Goal: Transaction & Acquisition: Purchase product/service

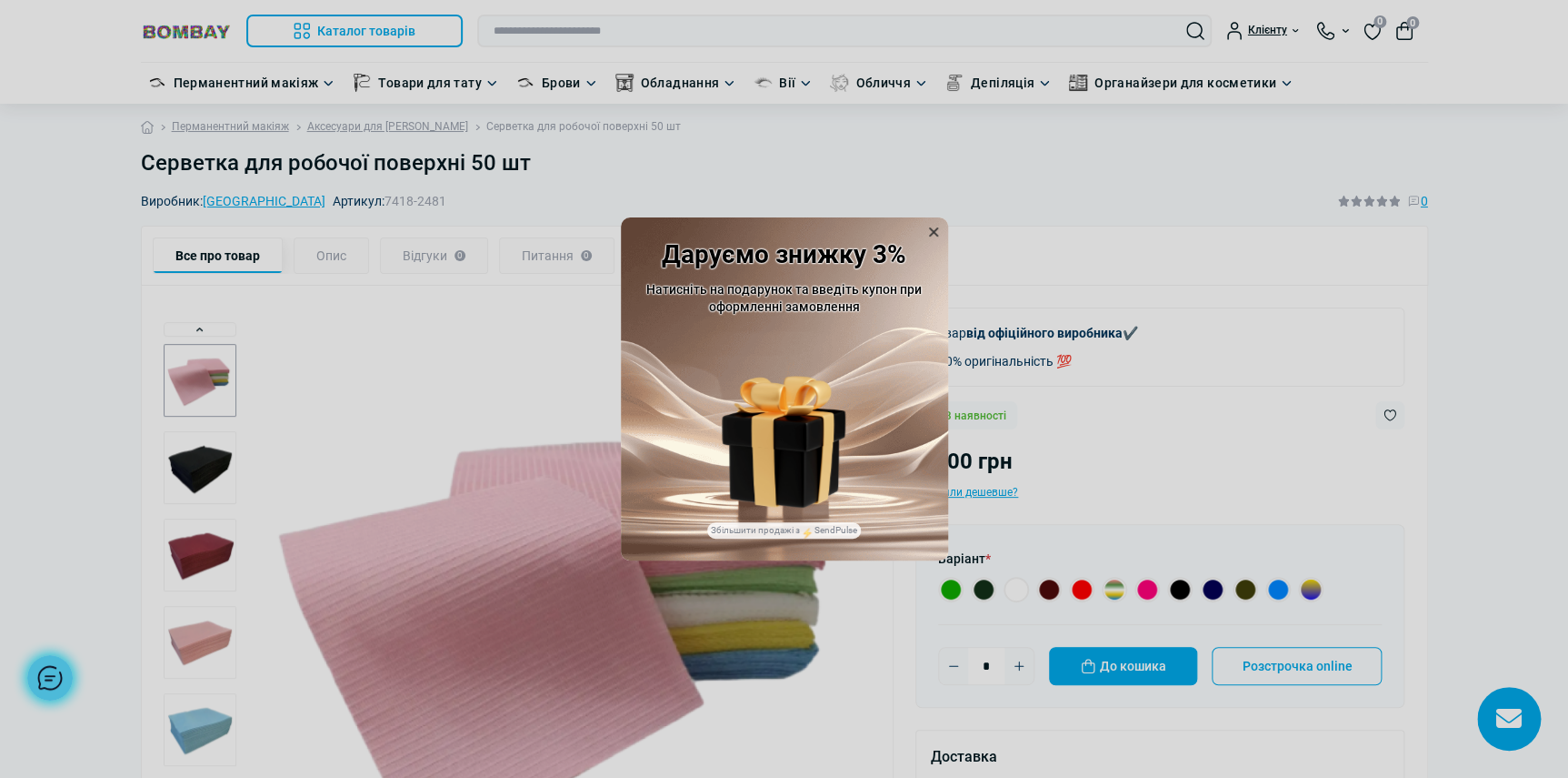
click at [931, 228] on icon at bounding box center [933, 232] width 18 height 18
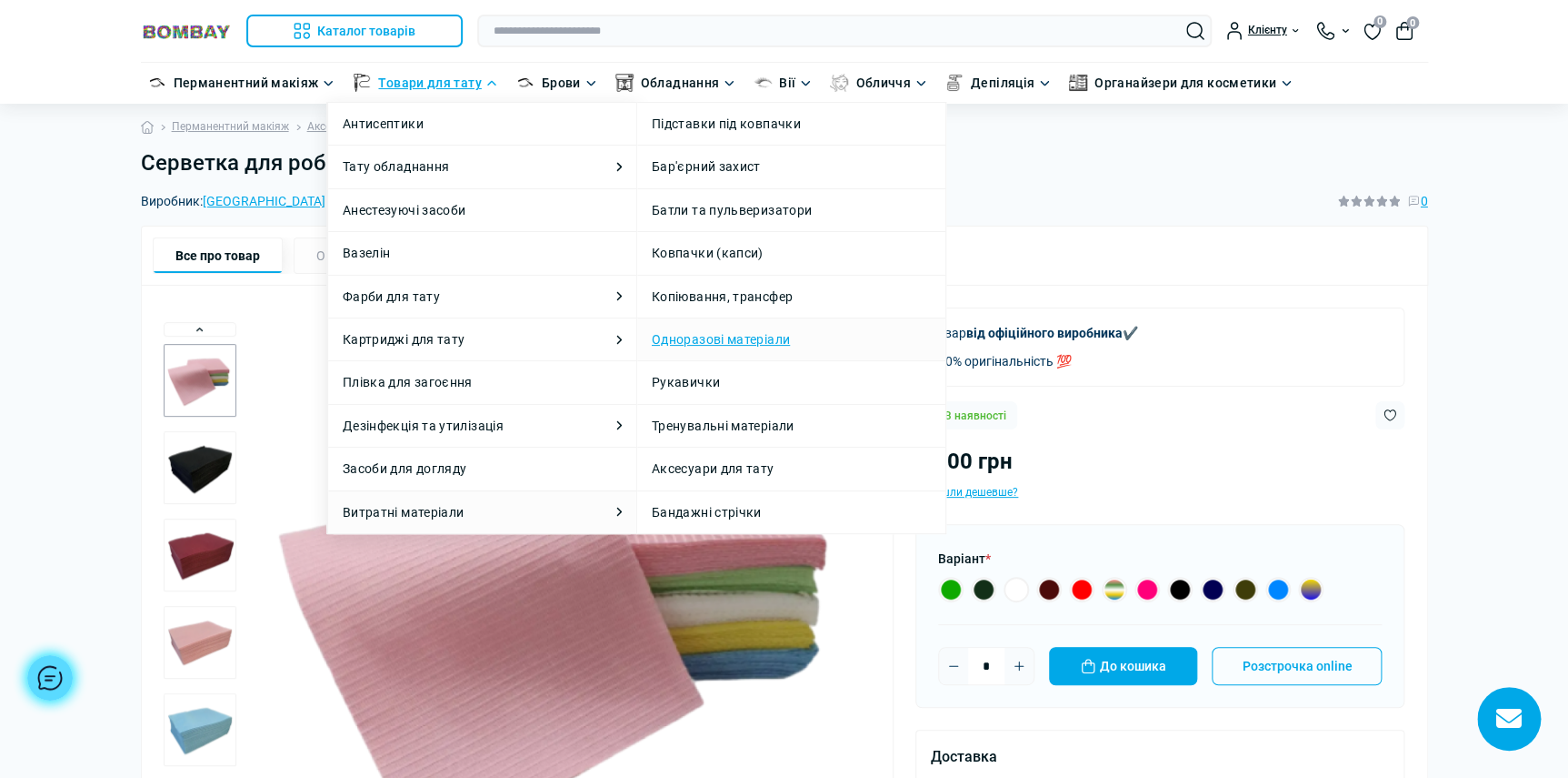
click at [752, 329] on link "Одноразові матеріали" at bounding box center [721, 339] width 138 height 20
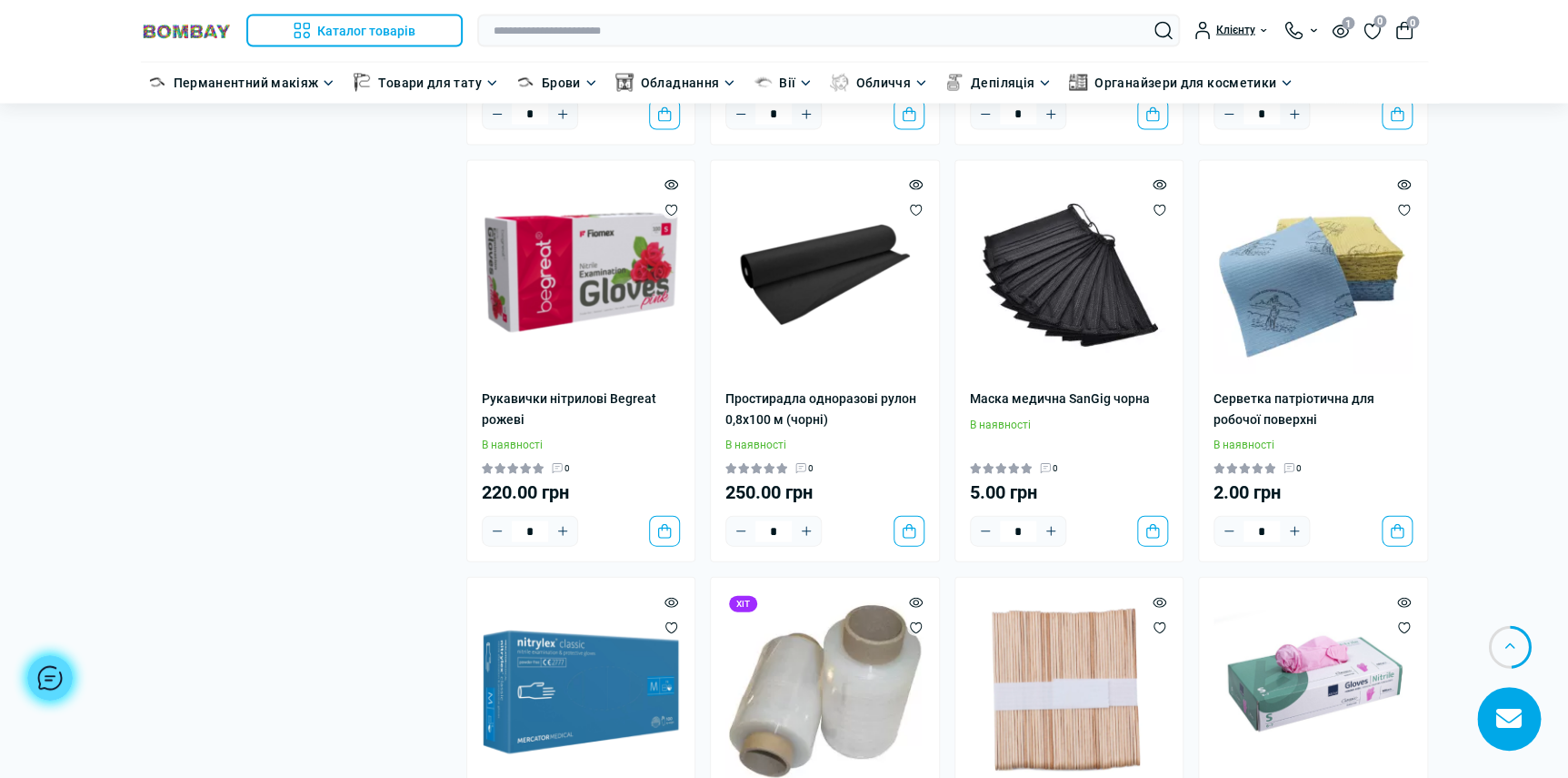
scroll to position [2001, 0]
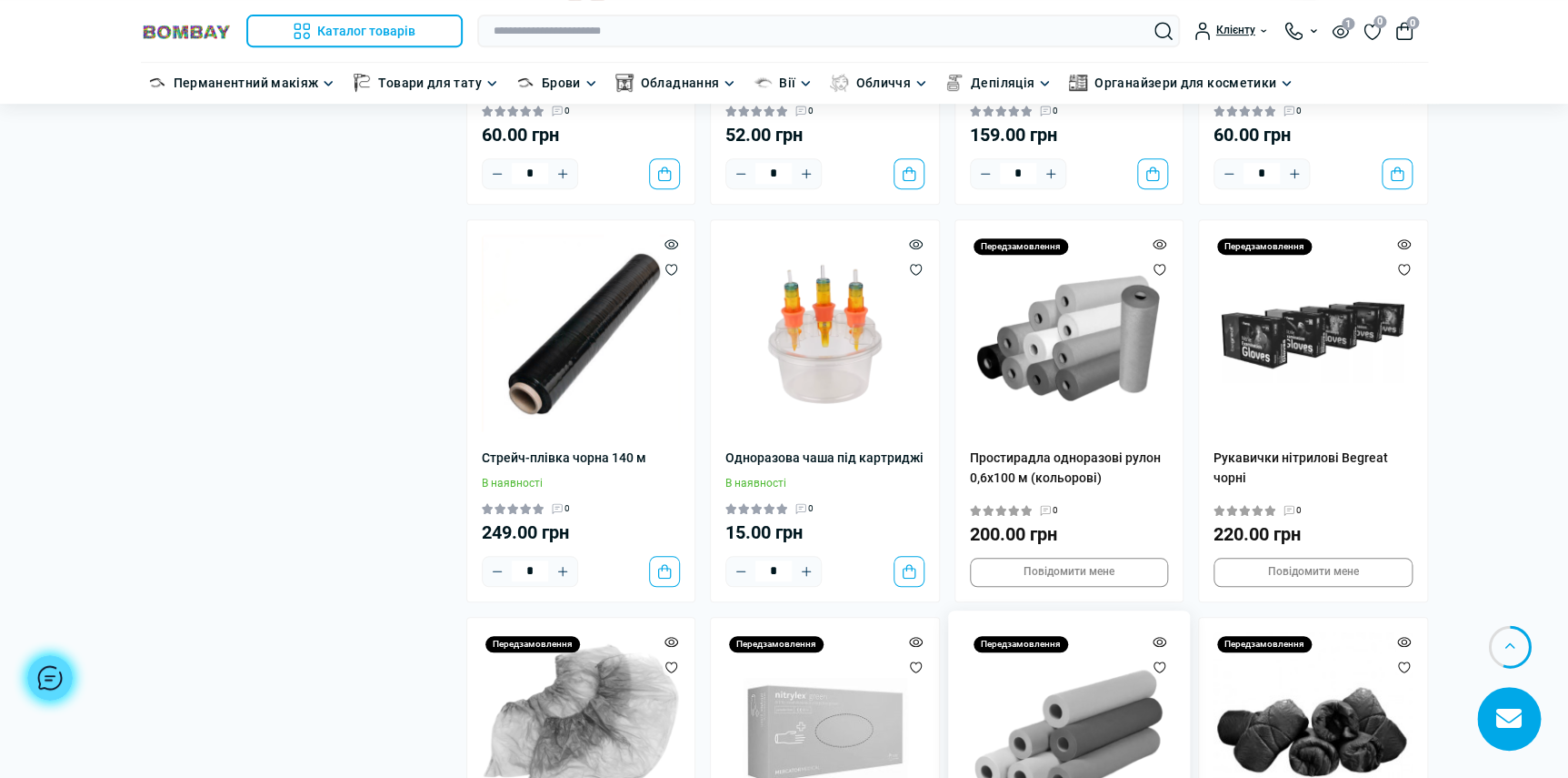
scroll to position [3837, 0]
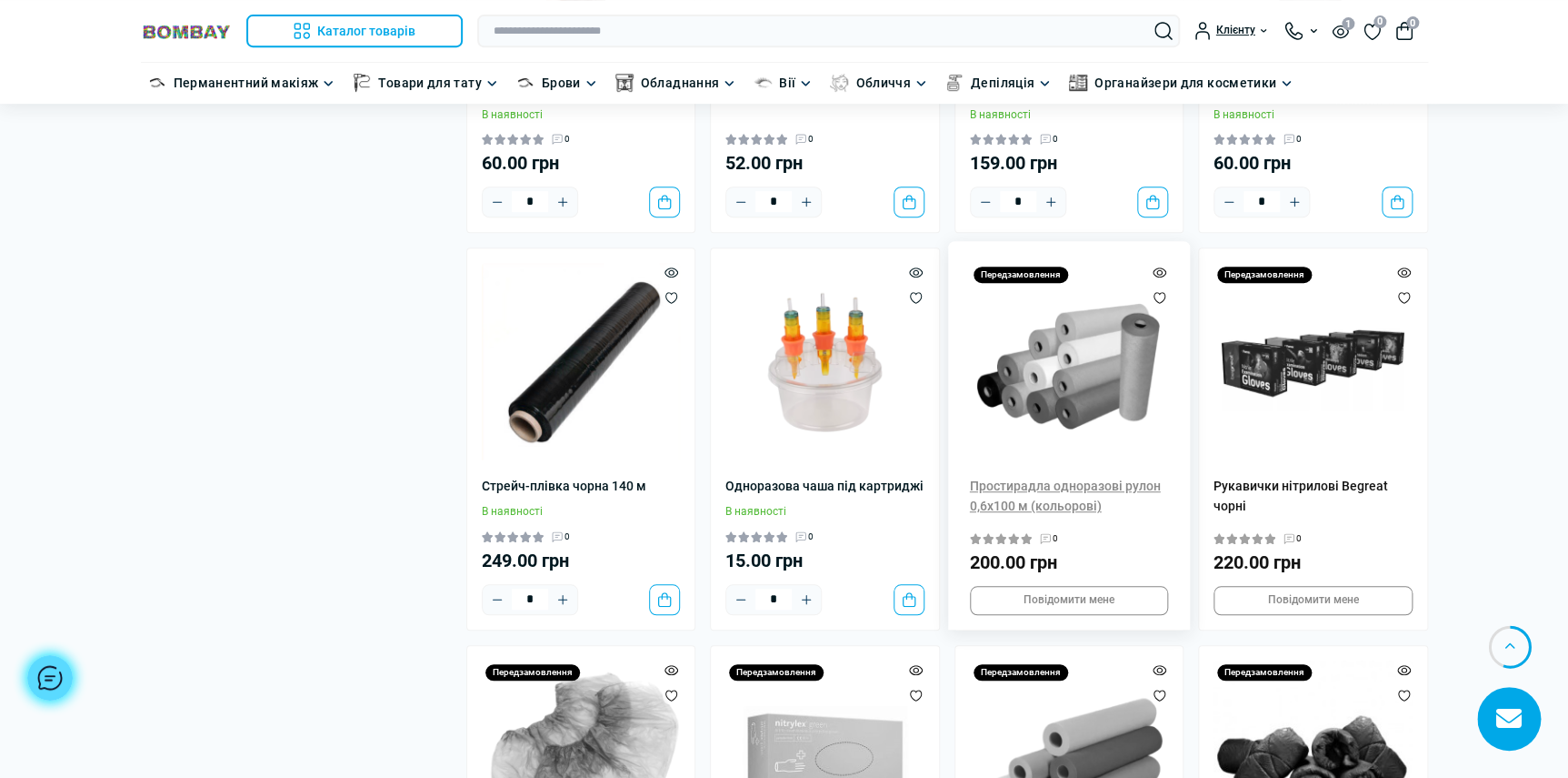
click at [1019, 488] on link "Простирадла одноразові рулон 0,6х100 м (кольорові)" at bounding box center [1069, 496] width 199 height 41
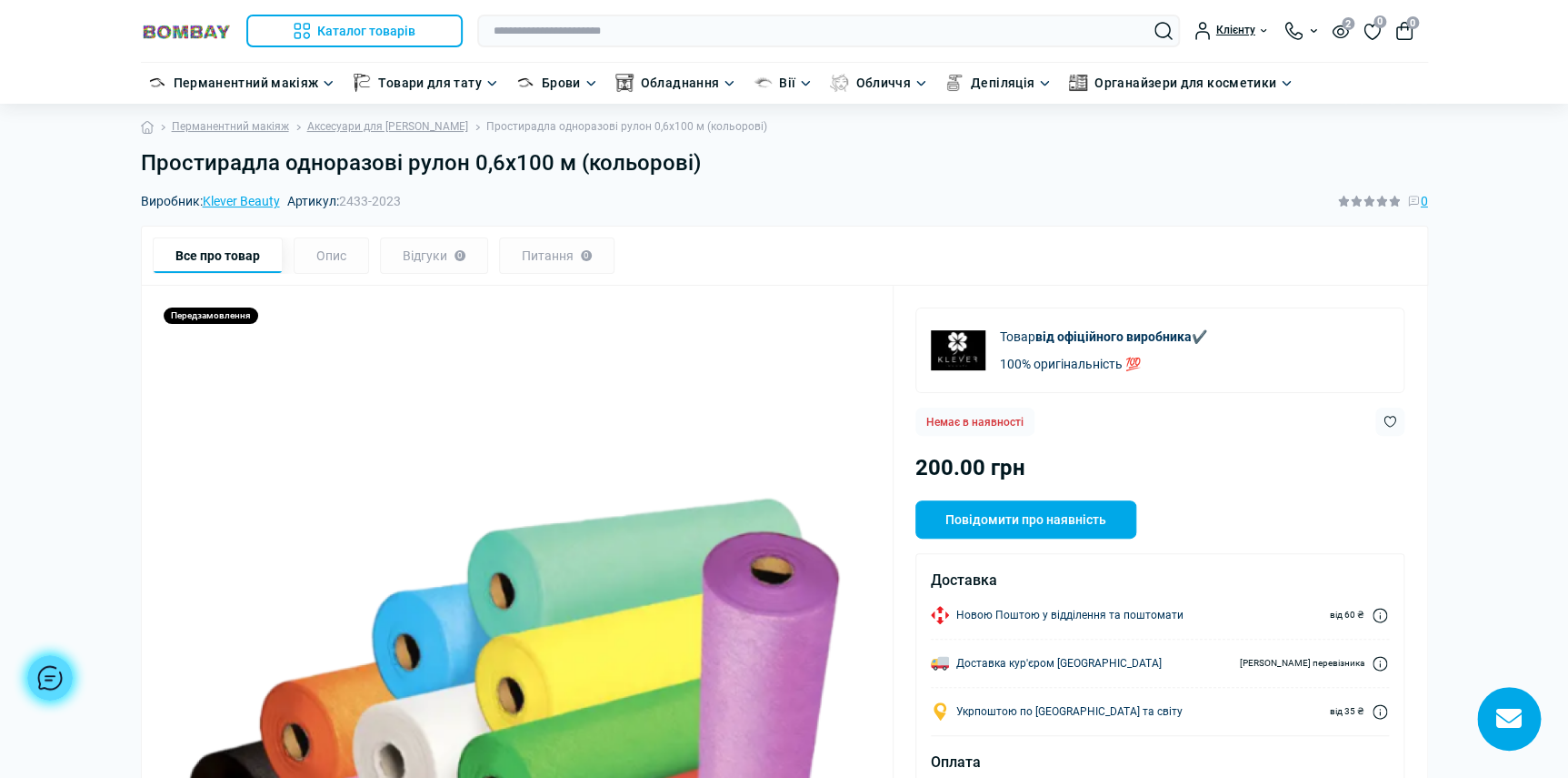
drag, startPoint x: 925, startPoint y: 421, endPoint x: 1052, endPoint y: 430, distance: 127.3
click at [1052, 430] on div "Немає в наявності" at bounding box center [1160, 421] width 489 height 28
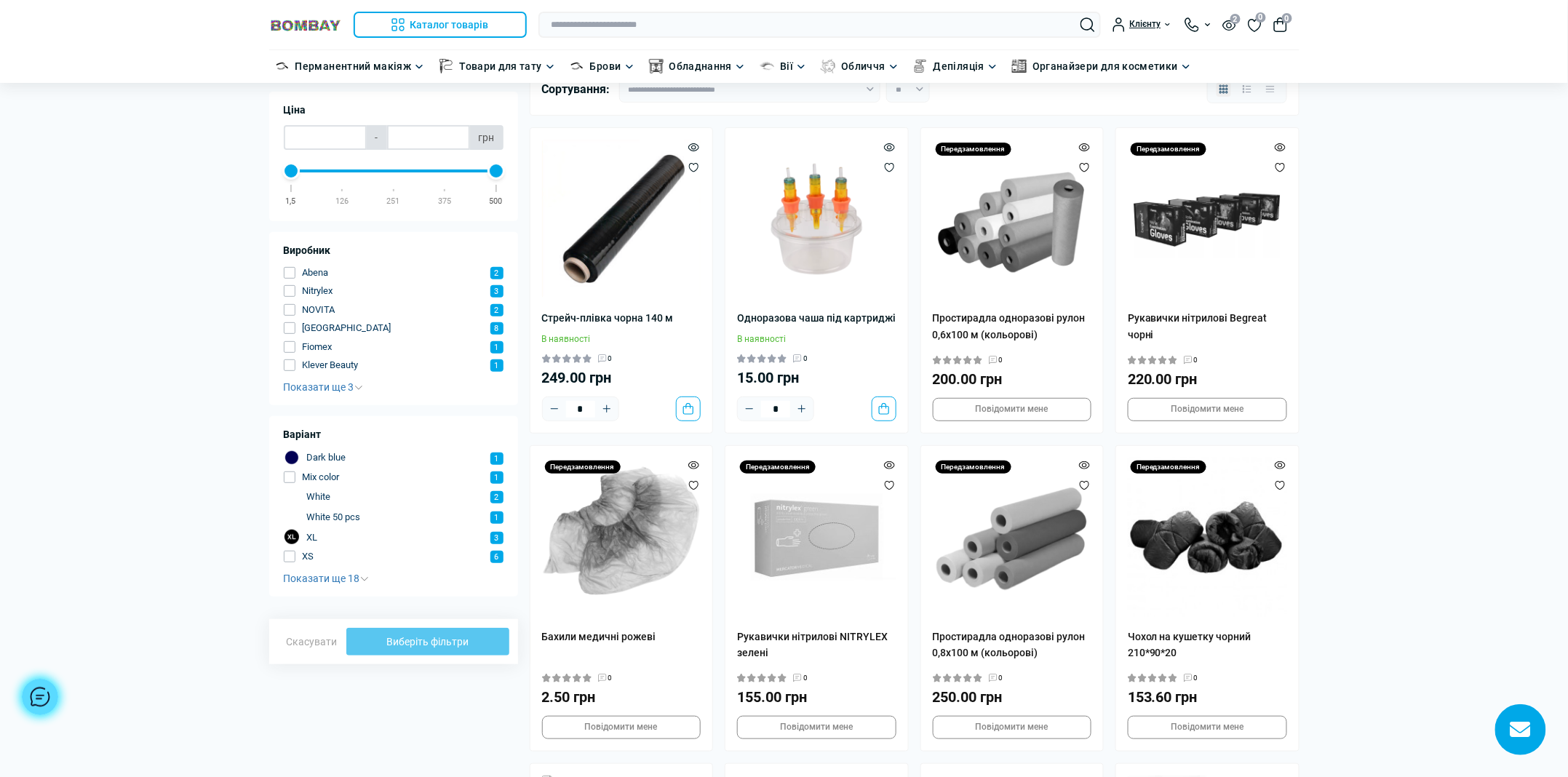
scroll to position [90, 0]
click at [330, 382] on span "Показати ще 3" at bounding box center [323, 386] width 80 height 12
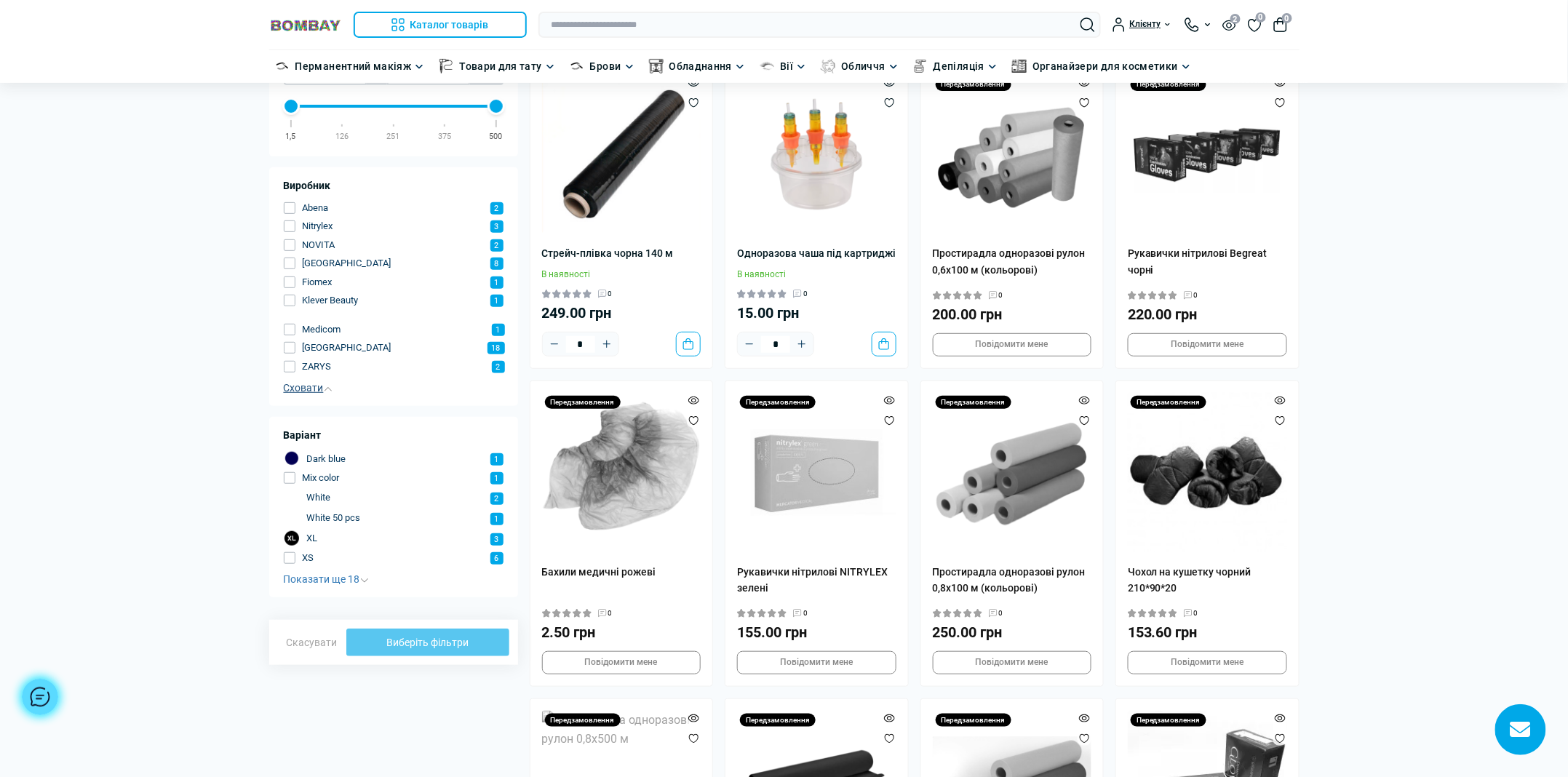
scroll to position [0, 0]
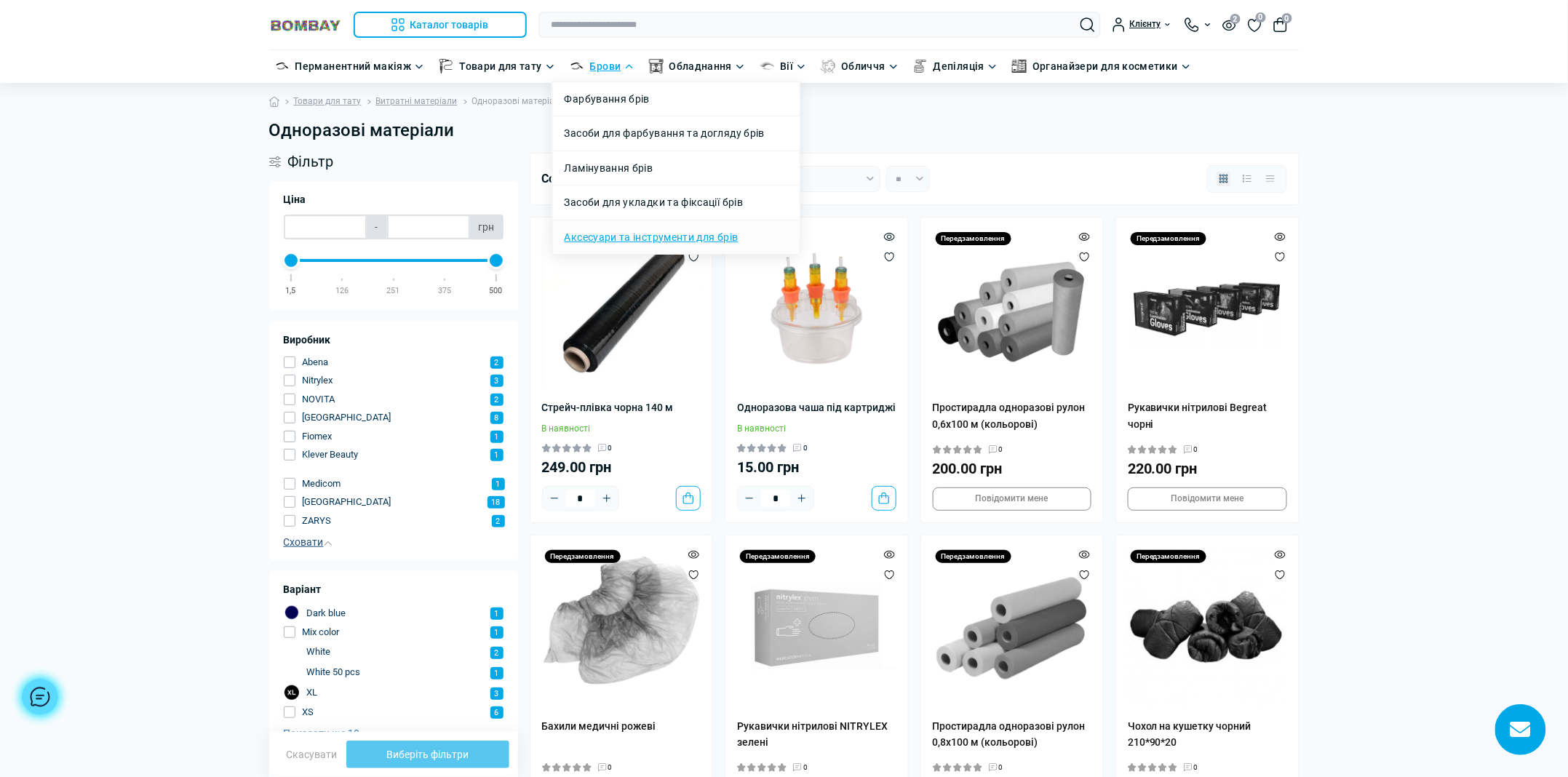
click at [629, 237] on link "Аксесуари та інструменти для брів" at bounding box center [651, 237] width 174 height 16
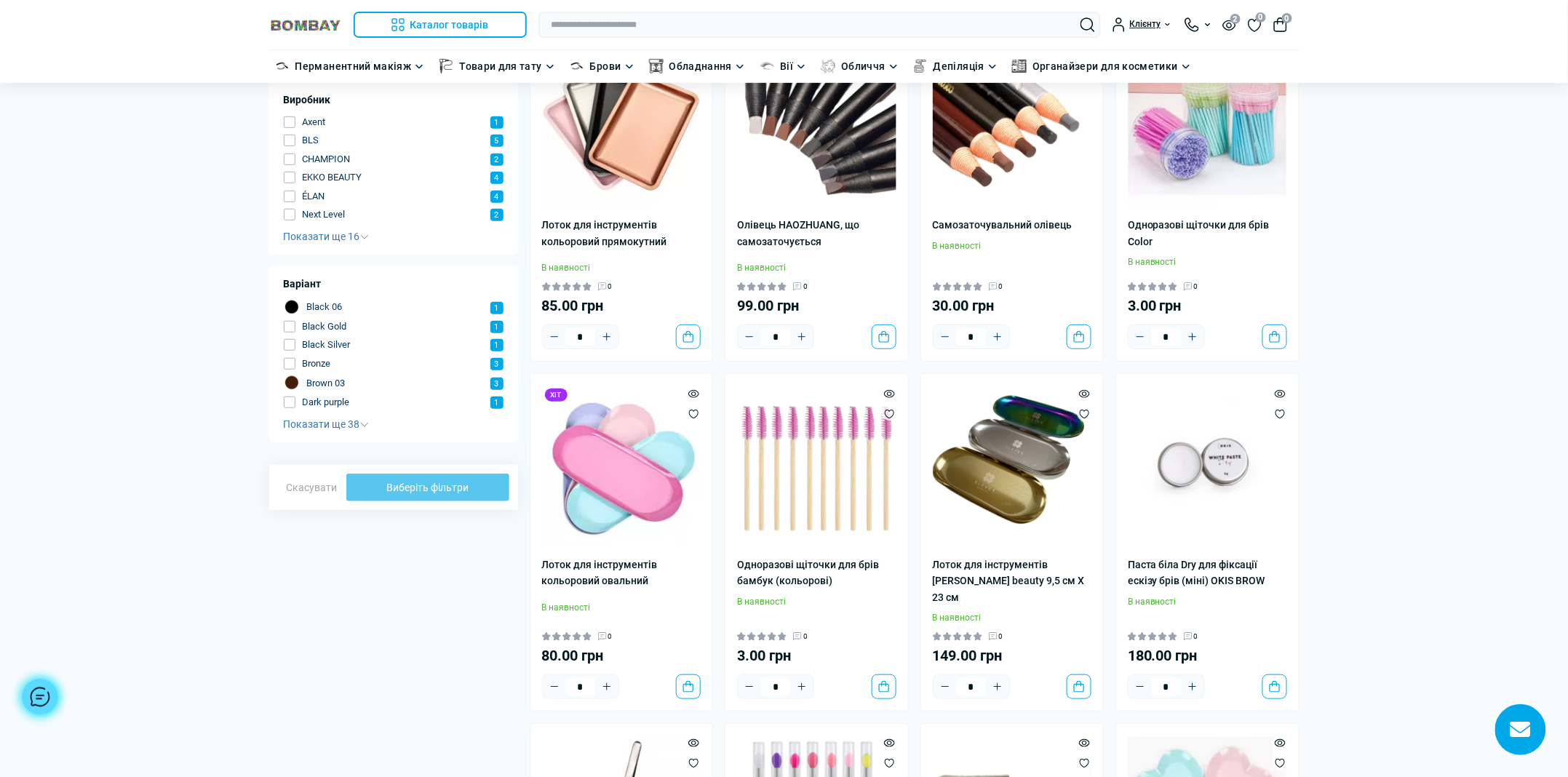
scroll to position [272, 0]
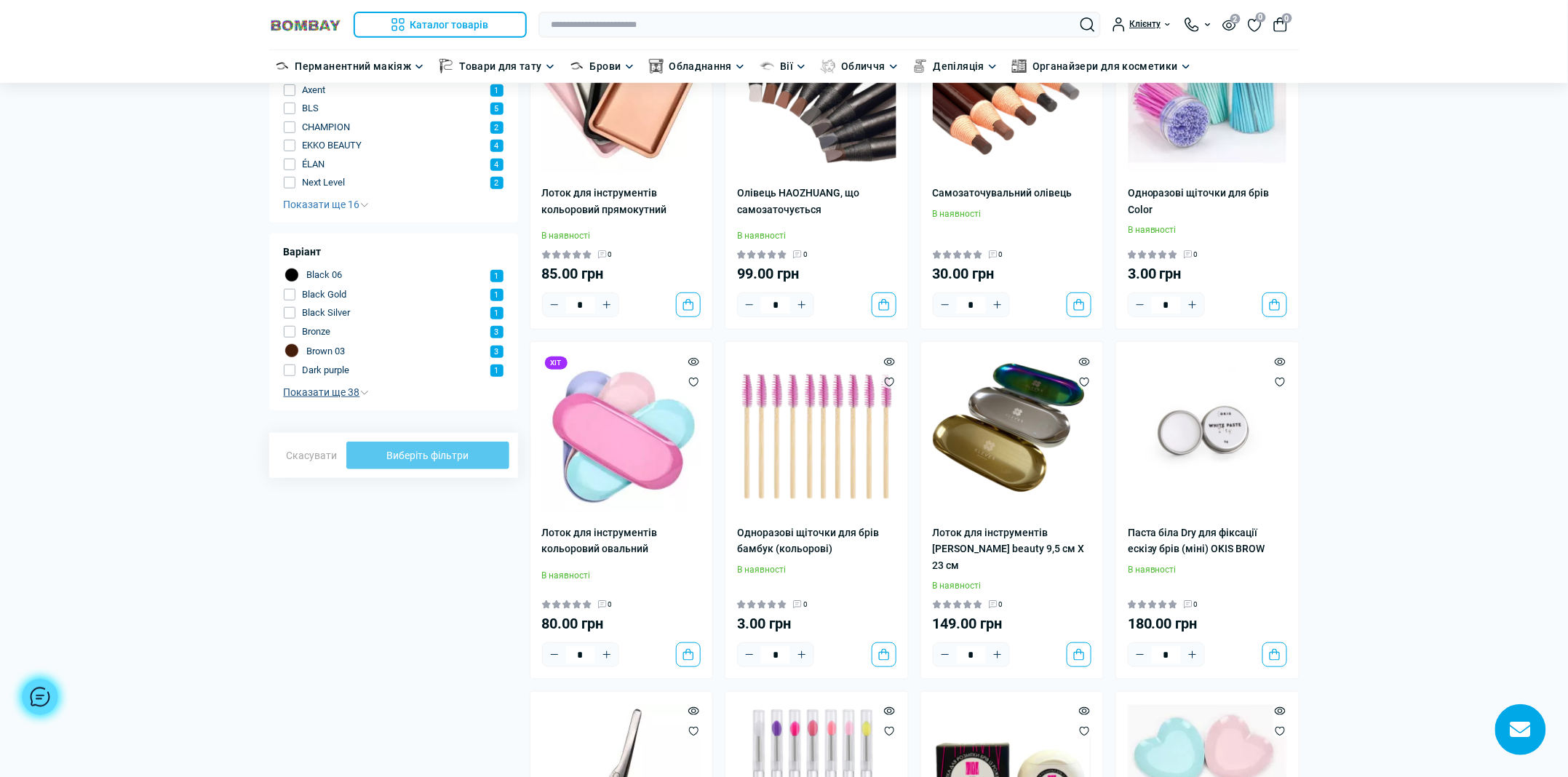
click at [331, 387] on span "Показати ще 38" at bounding box center [326, 392] width 85 height 12
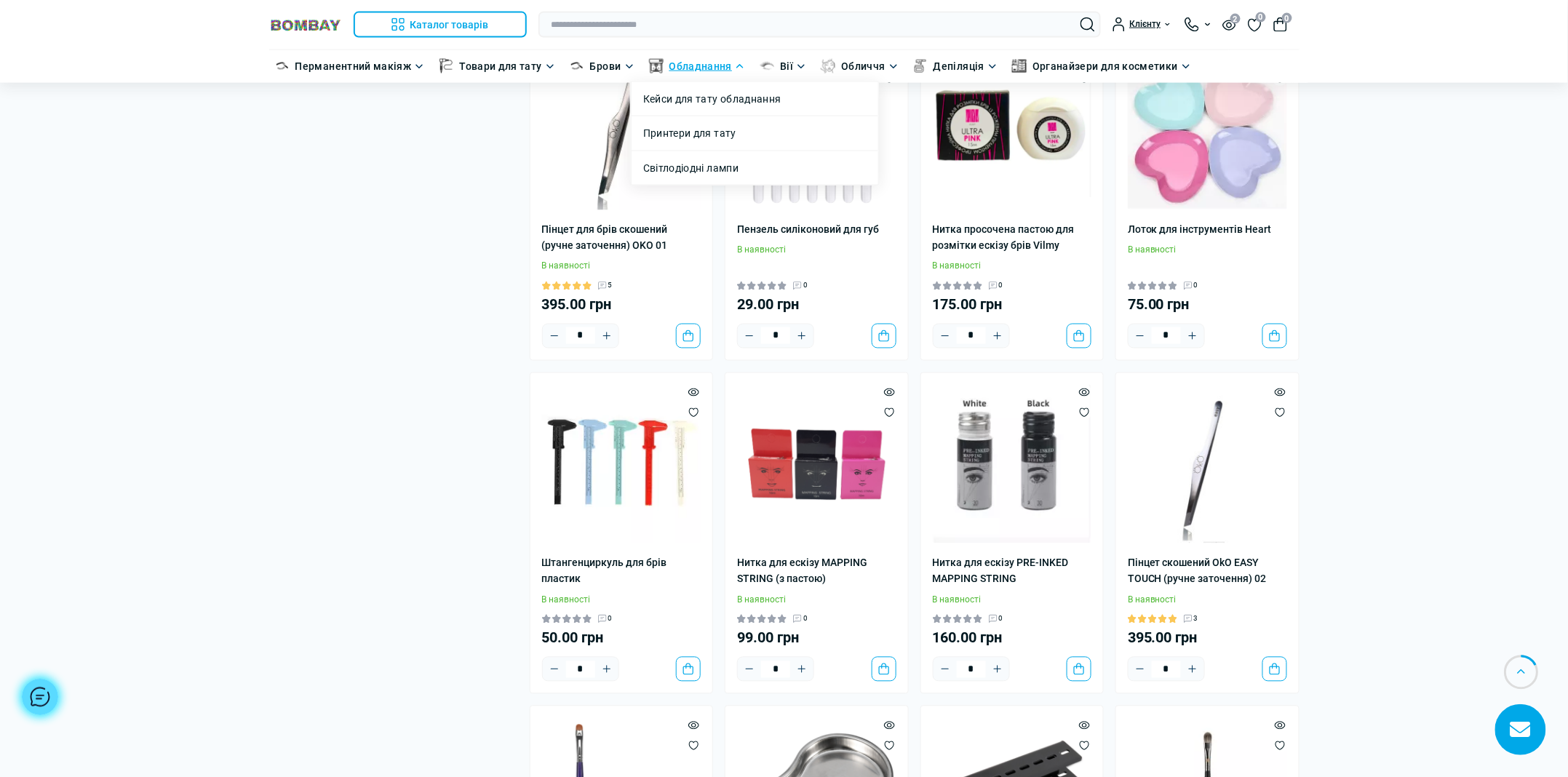
scroll to position [687, 0]
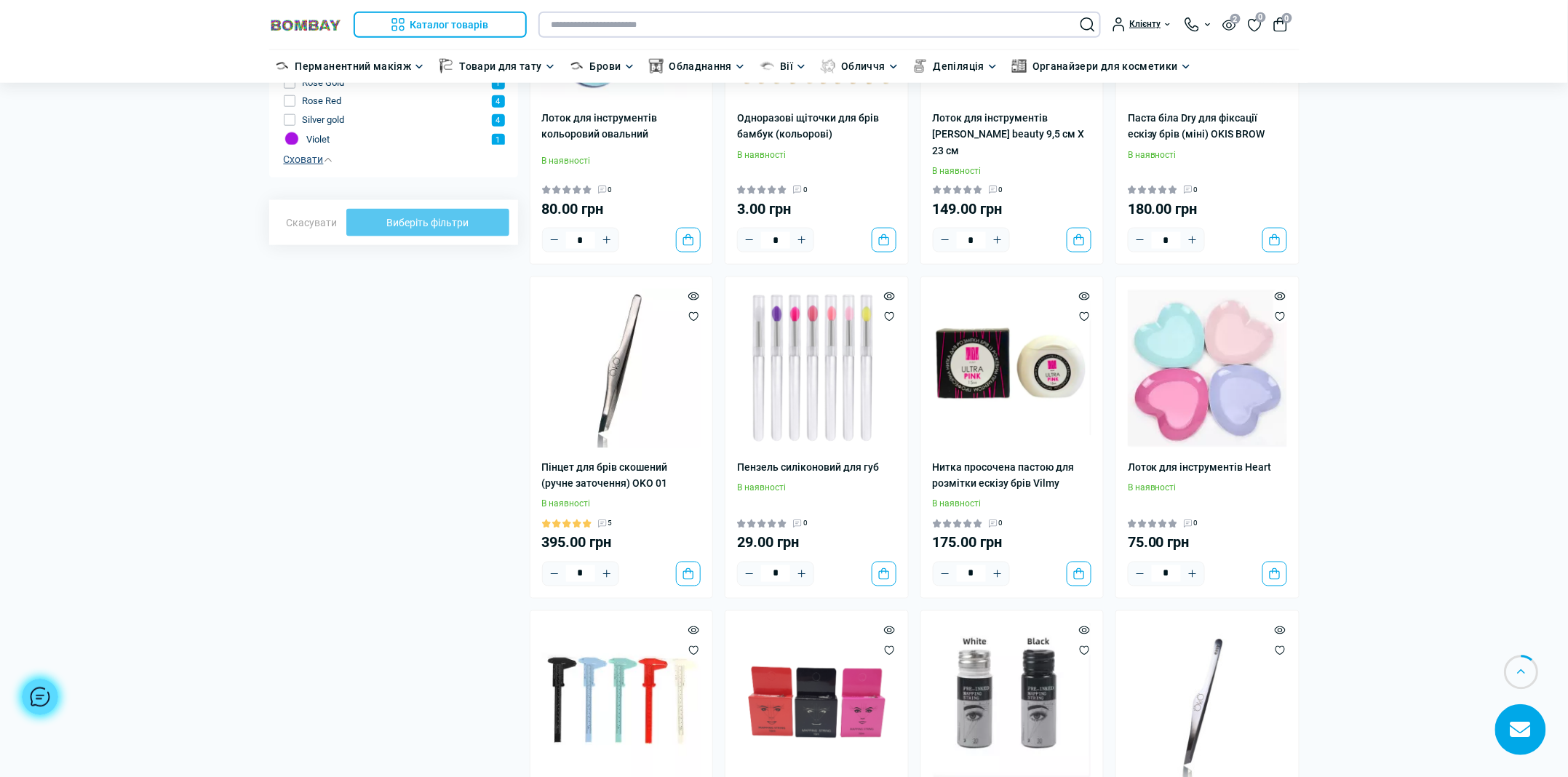
click at [621, 14] on input "text" at bounding box center [820, 25] width 562 height 26
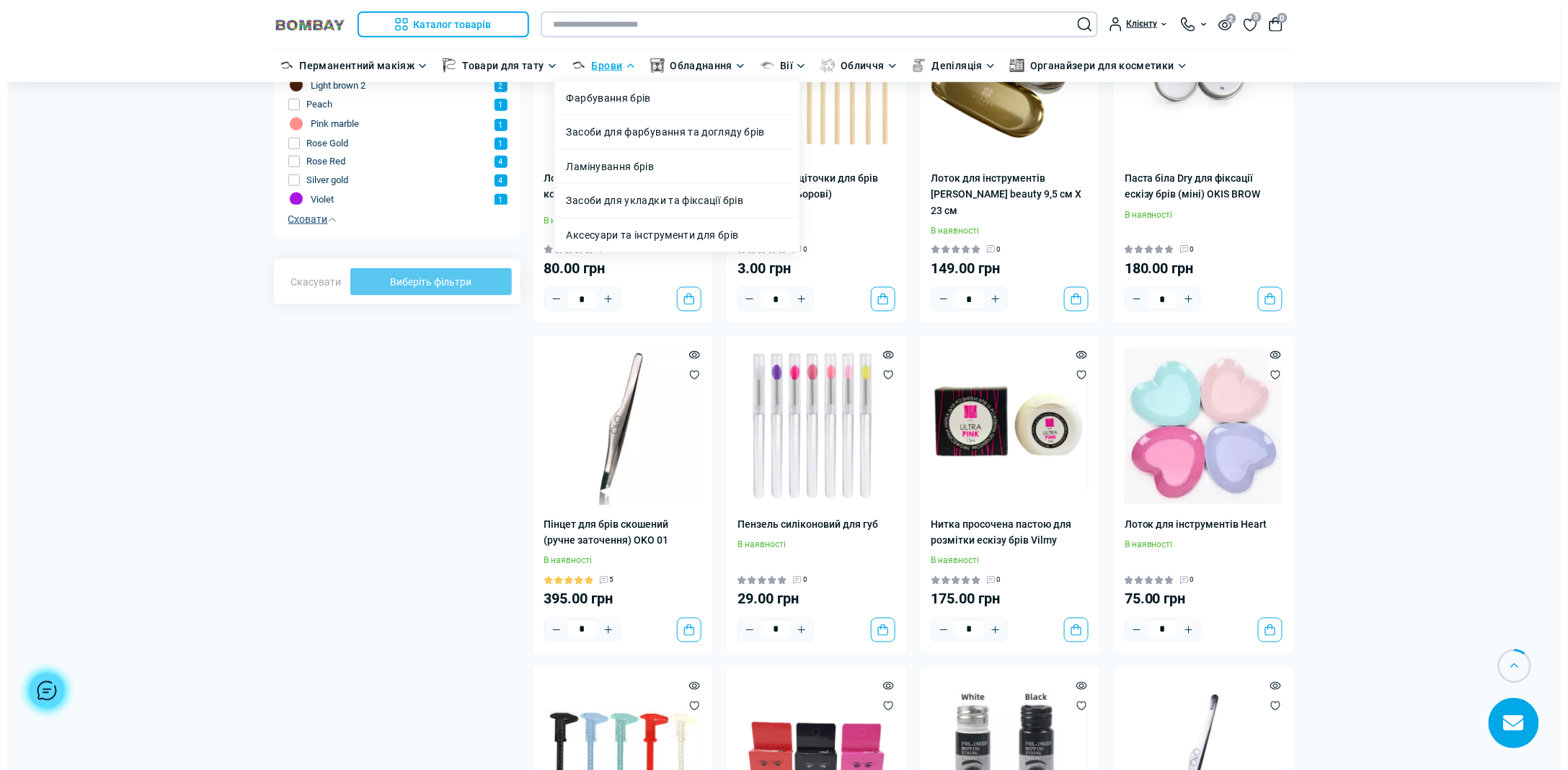
scroll to position [591, 0]
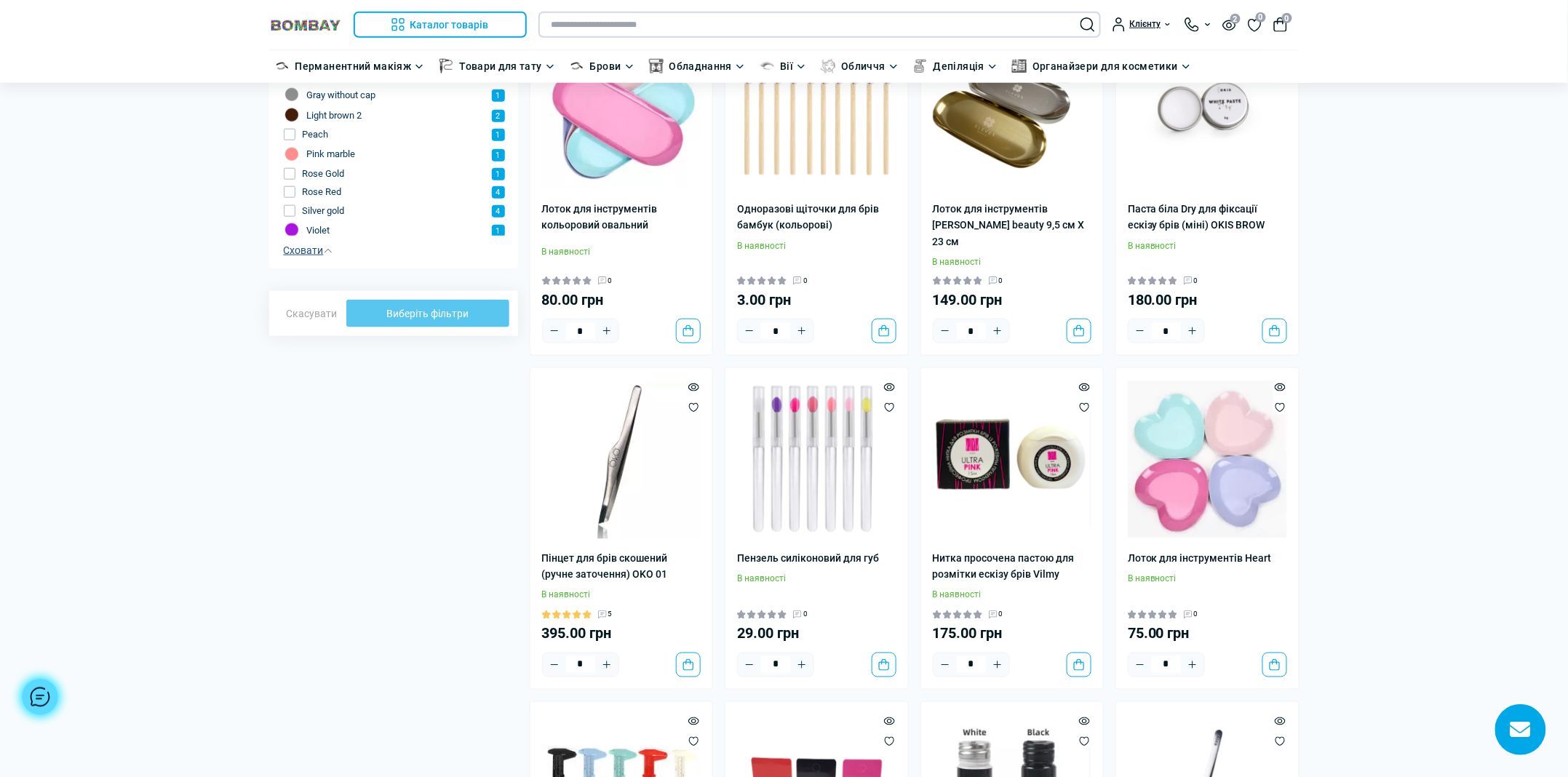
click at [565, 23] on input "text" at bounding box center [820, 25] width 562 height 26
paste input "**********"
type input "**********"
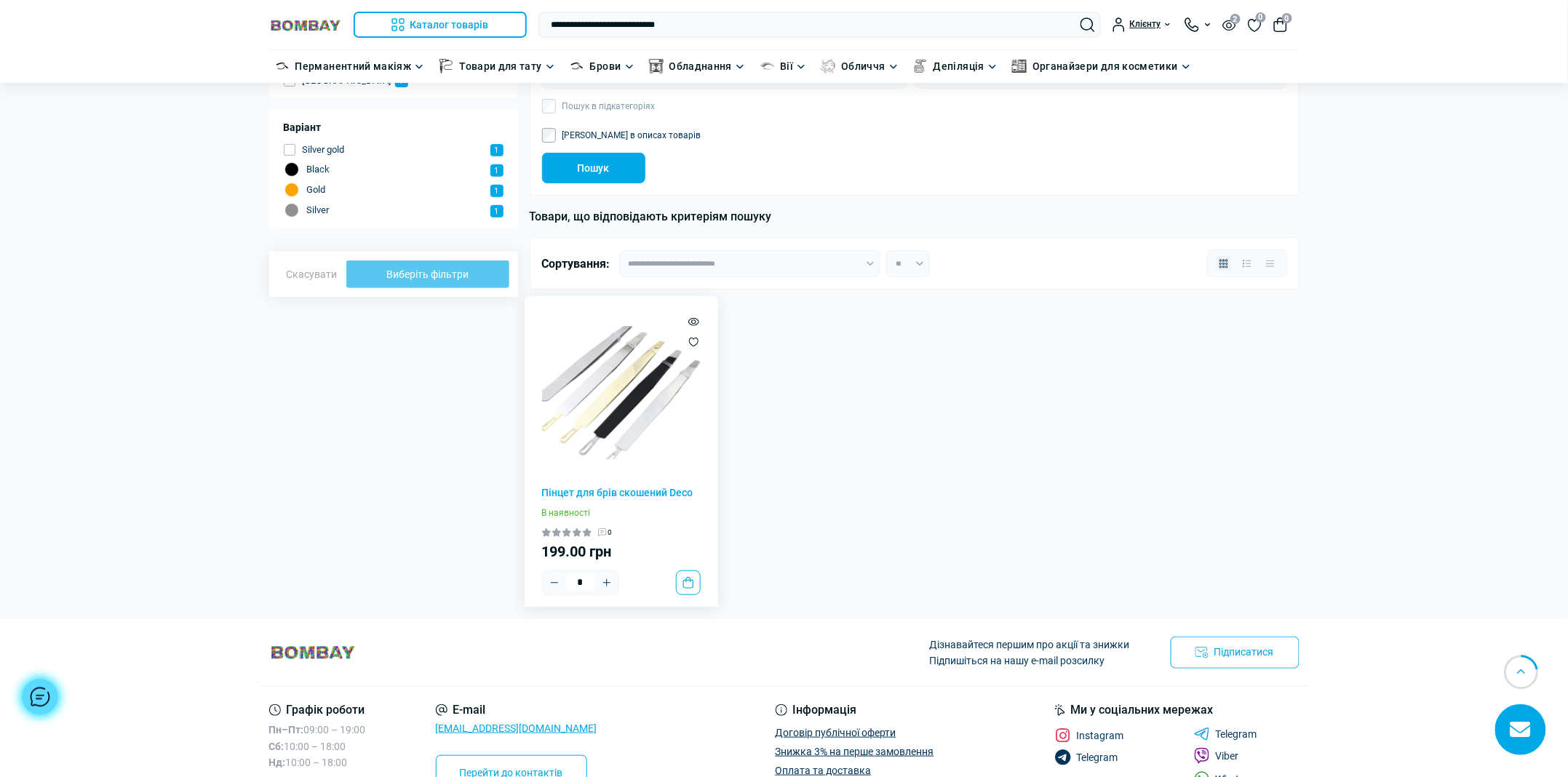
scroll to position [182, 0]
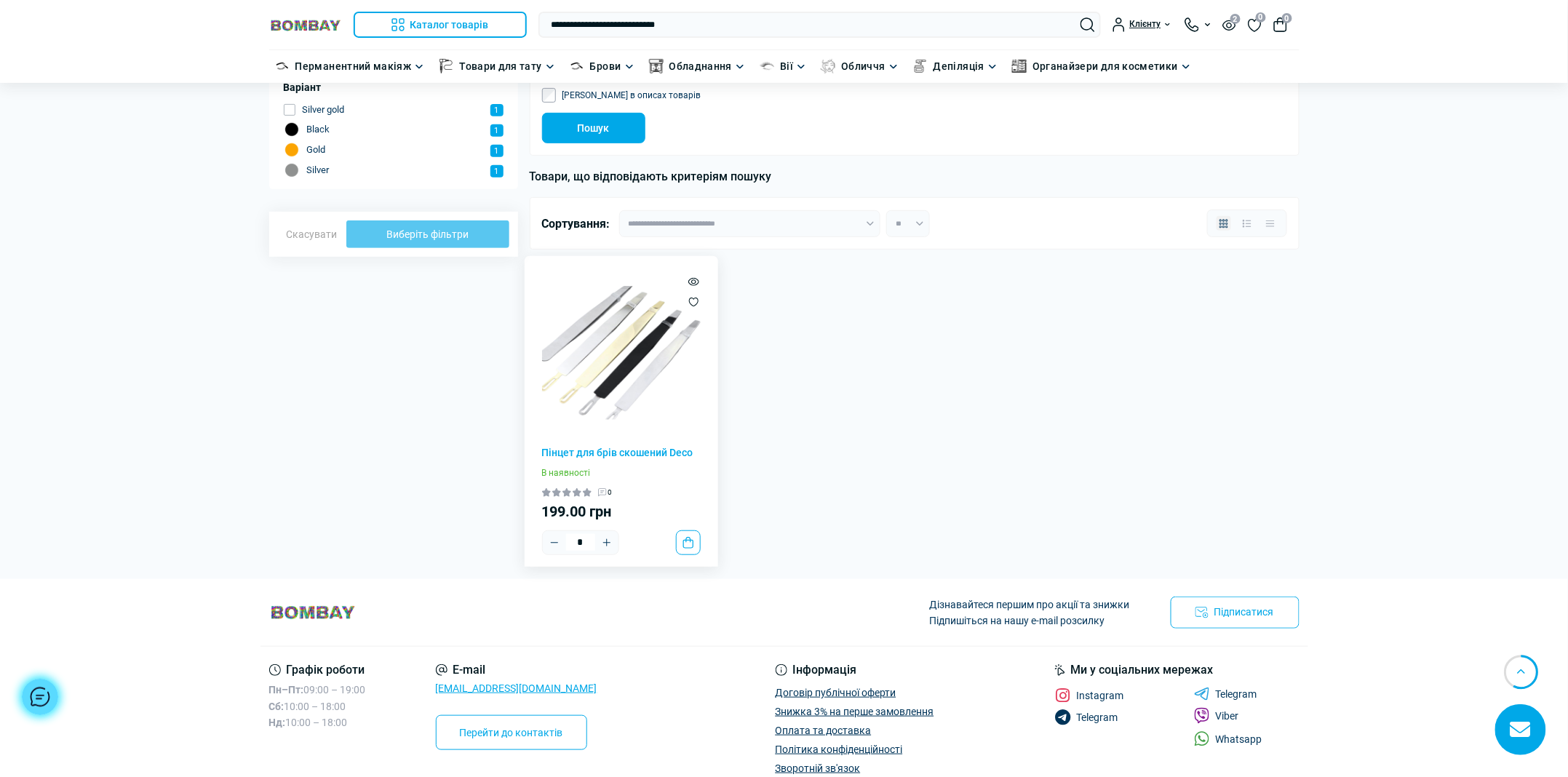
click at [609, 378] on img at bounding box center [622, 353] width 159 height 159
